Goal: Book appointment/travel/reservation

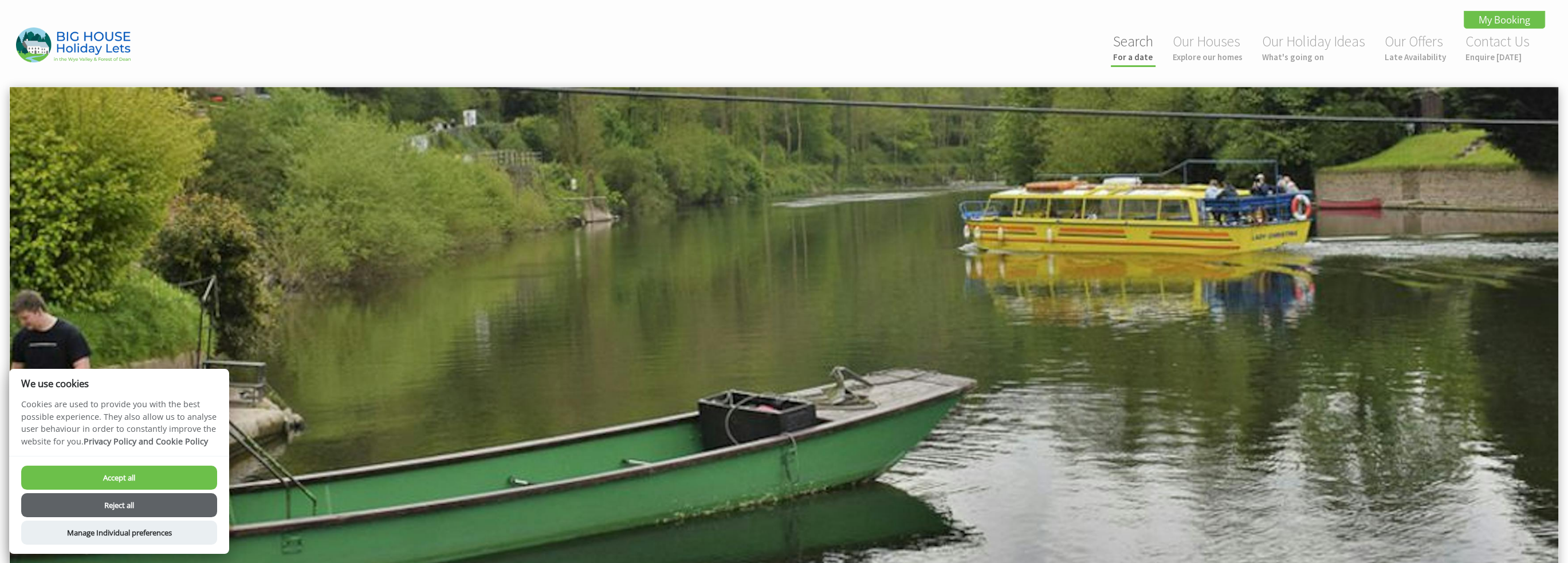
click at [1121, 59] on small "For a date" at bounding box center [1134, 57] width 41 height 11
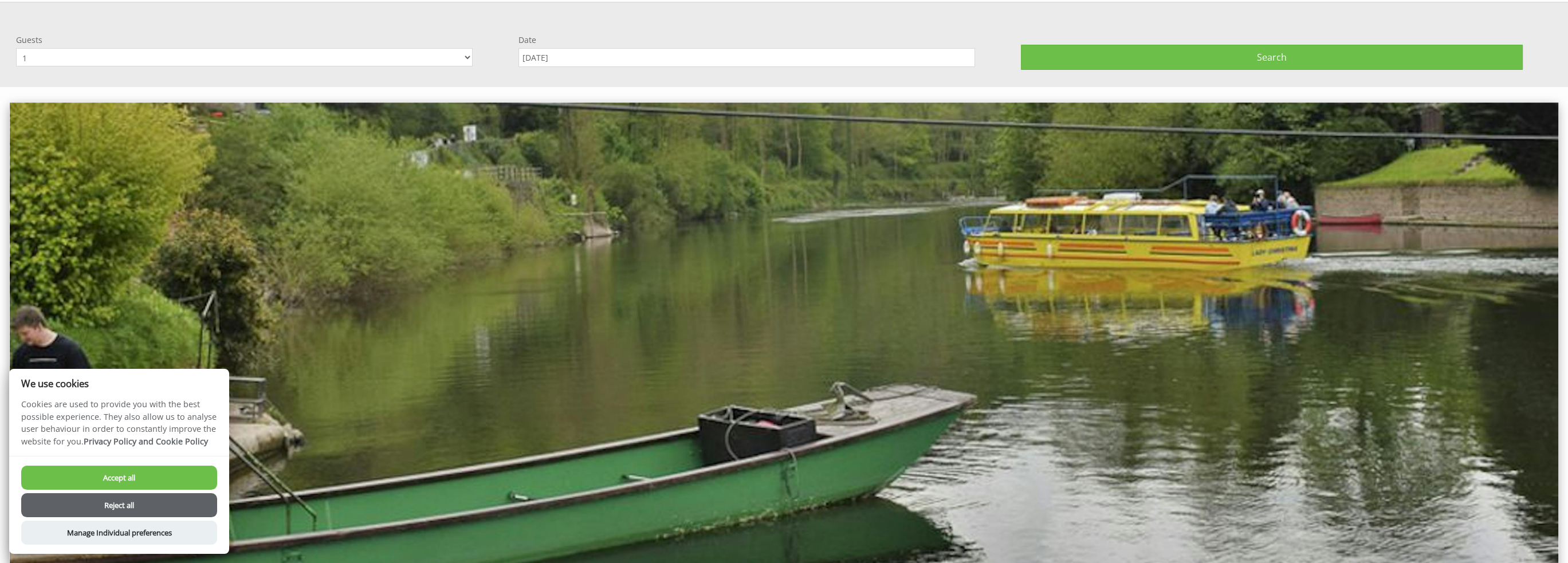
scroll to position [86, 0]
click at [379, 57] on select "1 2 3 4 5 6 7 8 9 10 11 12 13 14 15 16 17 18 19 20 21 22 23 24 25 26 27 28 29 3…" at bounding box center [244, 56] width 457 height 18
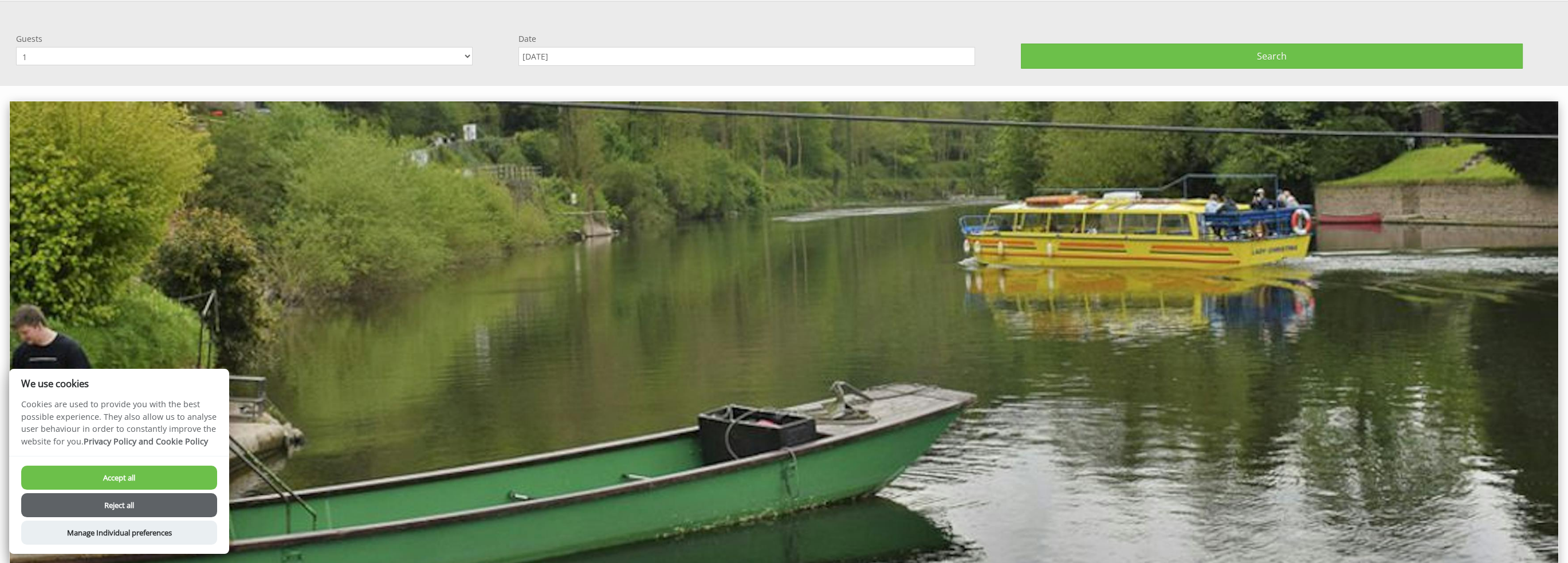
select select "15"
click at [16, 47] on select "1 2 3 4 5 6 7 8 9 10 11 12 13 14 15 16 17 18 19 20 21 22 23 24 25 26 27 28 29 3…" at bounding box center [244, 56] width 457 height 18
click at [592, 59] on input "[DATE]" at bounding box center [747, 56] width 457 height 19
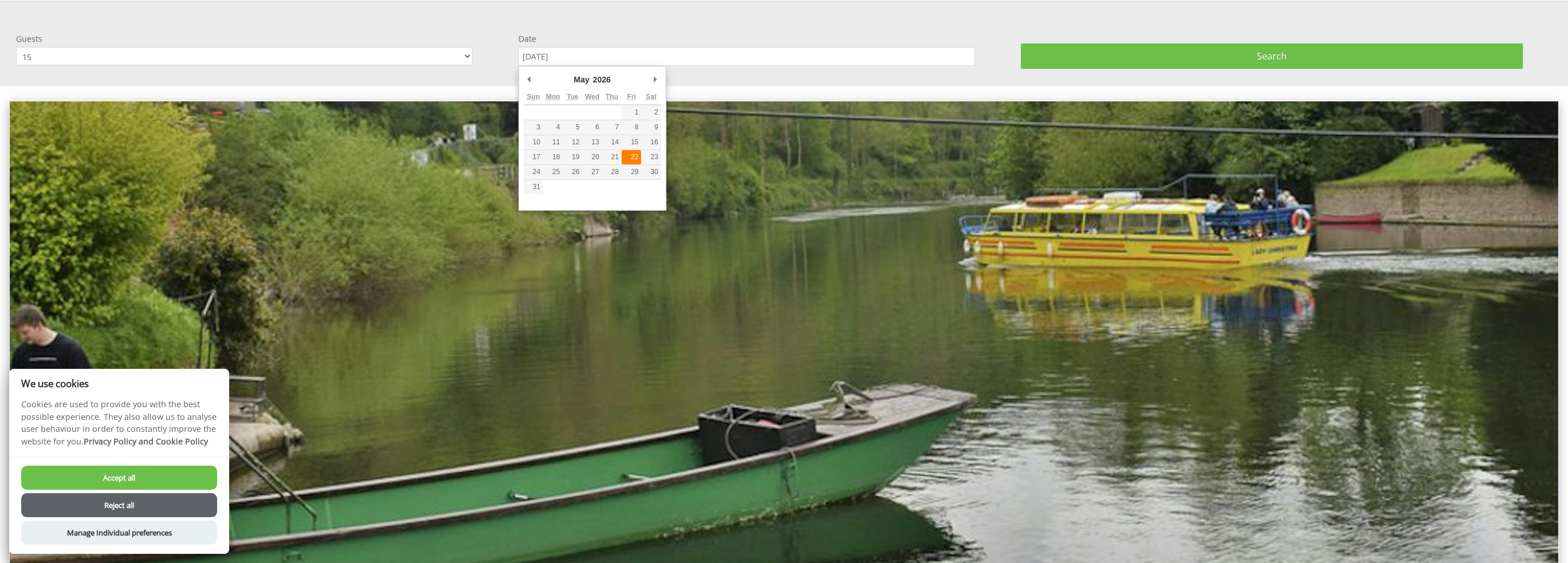
type input "[DATE]"
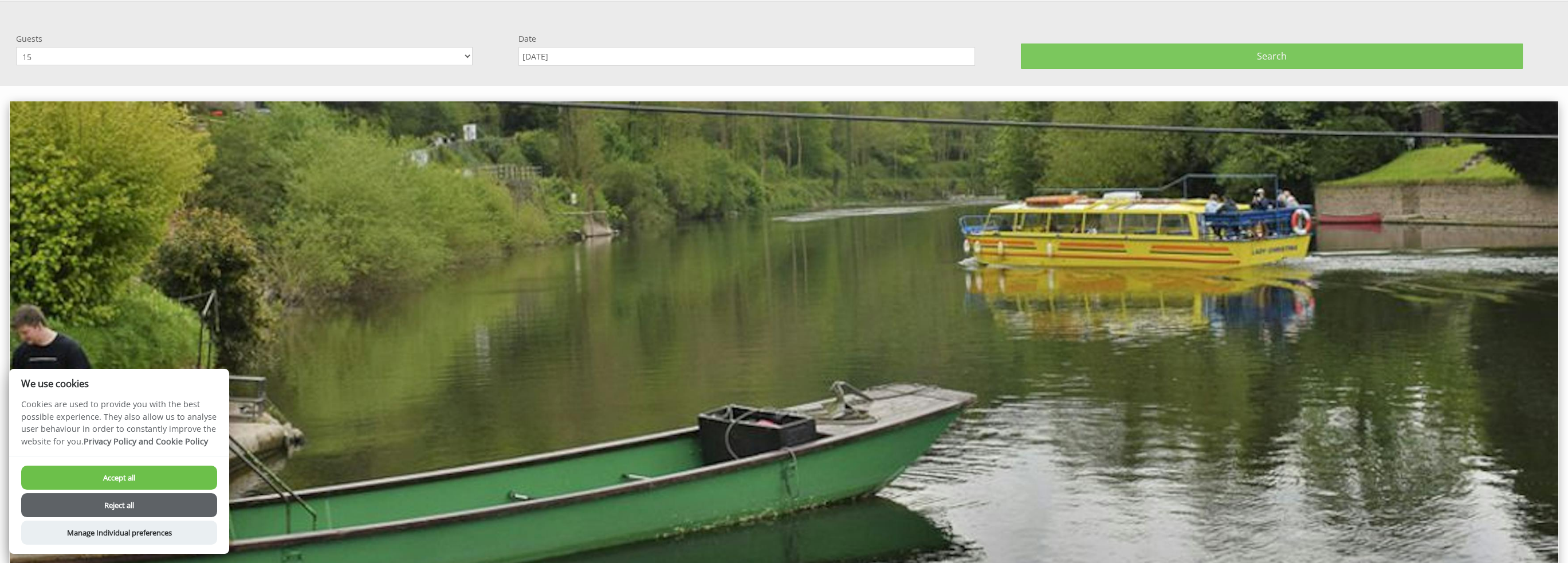
click at [1248, 44] on button "Search" at bounding box center [1272, 55] width 503 height 25
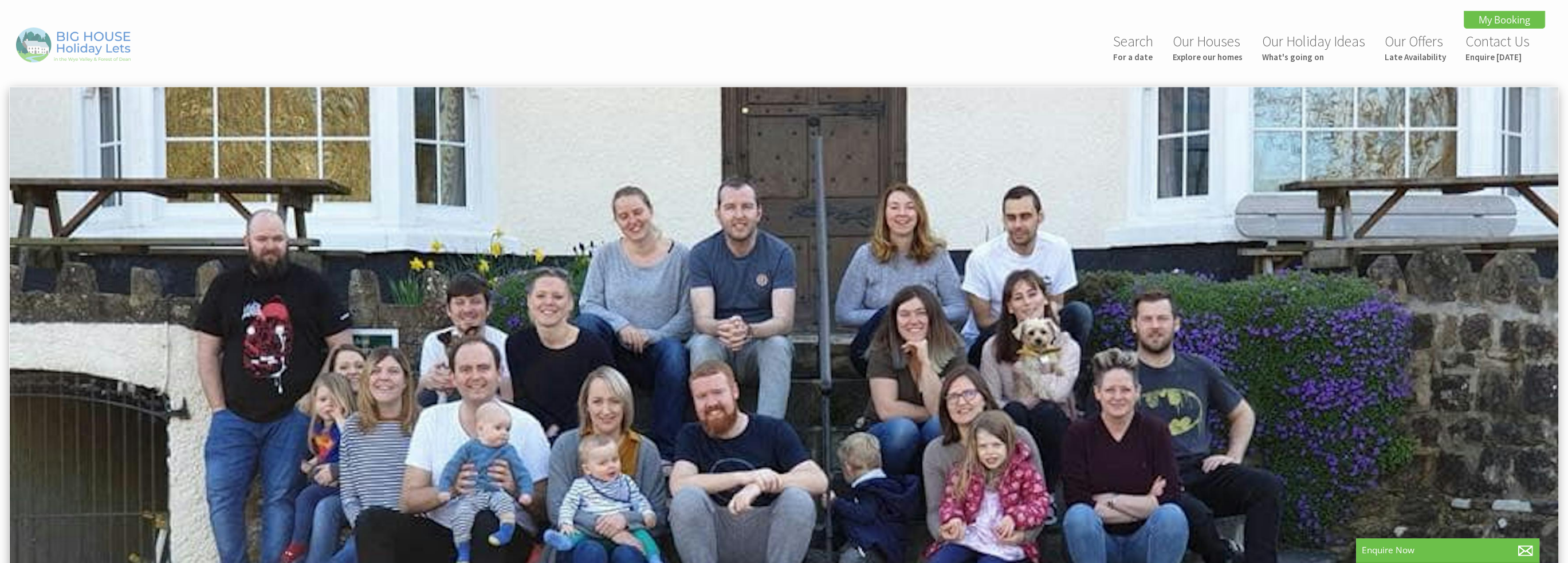
click at [79, 41] on img at bounding box center [73, 45] width 114 height 35
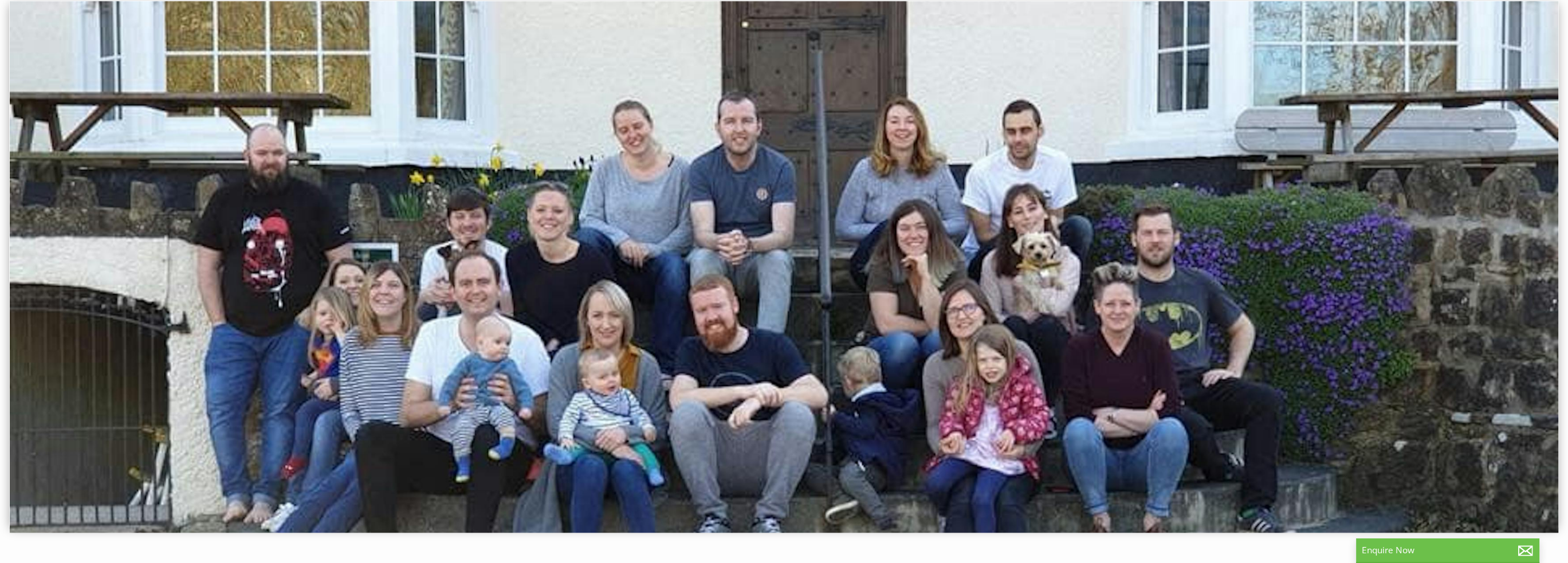
select select "15"
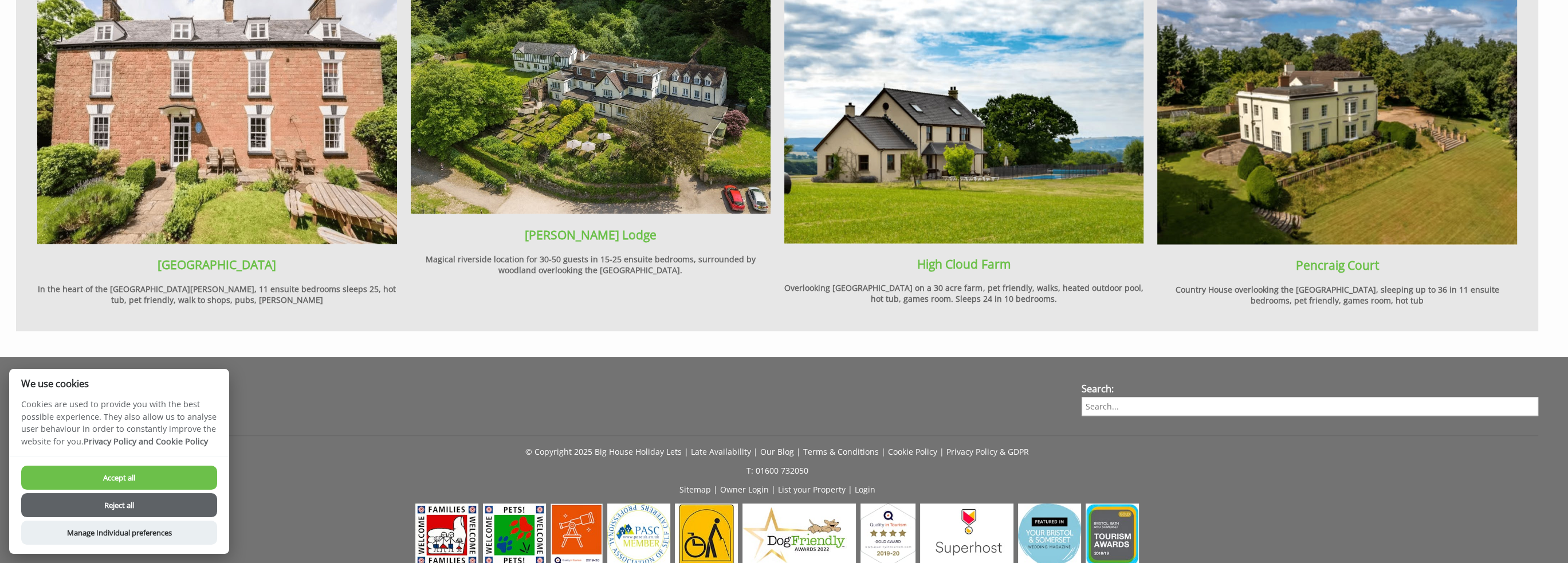
scroll to position [1892, 0]
